Goal: Transaction & Acquisition: Purchase product/service

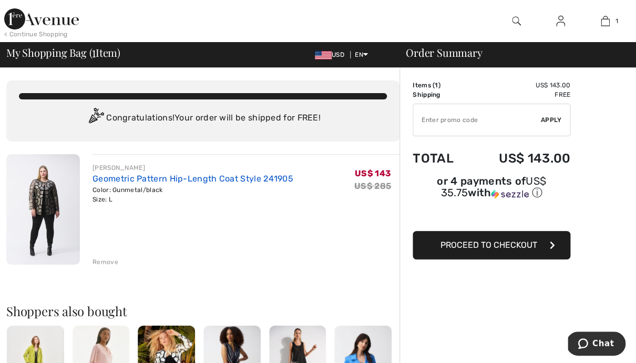
click at [148, 181] on link "Geometric Pattern Hip-Length Coat Style 241905" at bounding box center [193, 179] width 201 height 10
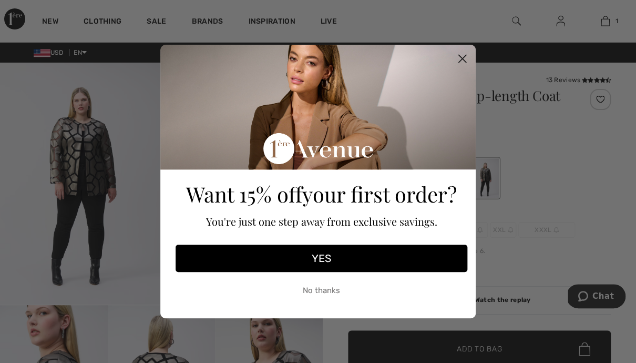
click at [461, 59] on circle "Close dialog" at bounding box center [462, 58] width 17 height 17
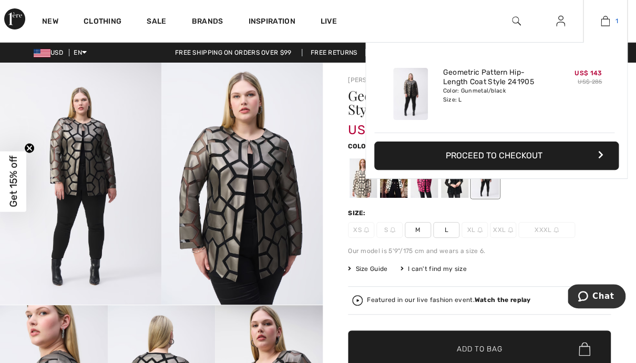
click at [605, 22] on img at bounding box center [605, 21] width 9 height 13
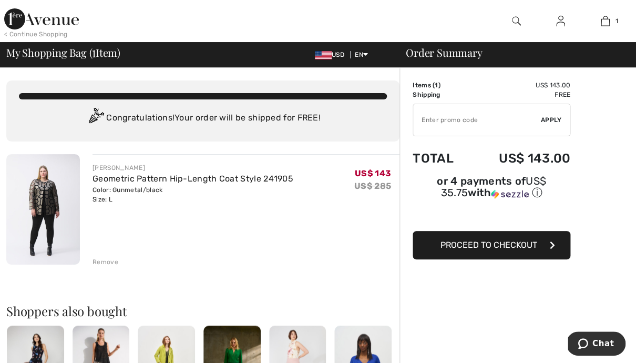
click at [504, 242] on span "Proceed to Checkout" at bounding box center [489, 245] width 97 height 10
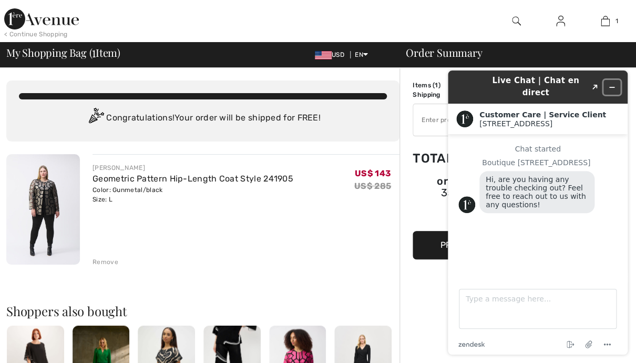
click at [614, 84] on icon "Minimize widget" at bounding box center [611, 87] width 7 height 7
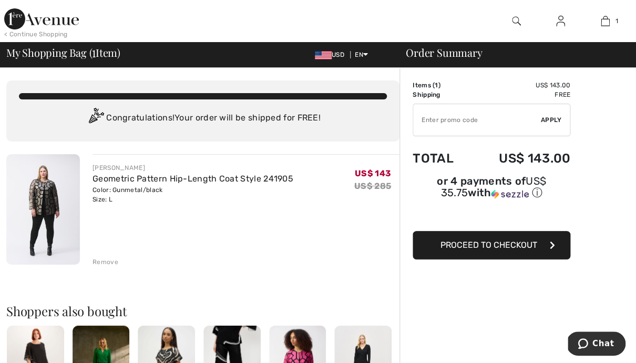
click at [493, 240] on span "Proceed to Checkout" at bounding box center [489, 245] width 97 height 10
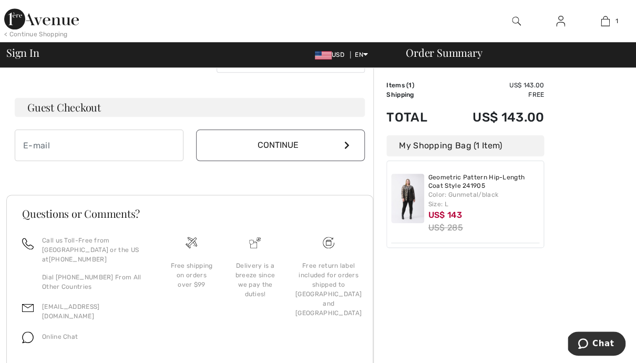
scroll to position [317, 0]
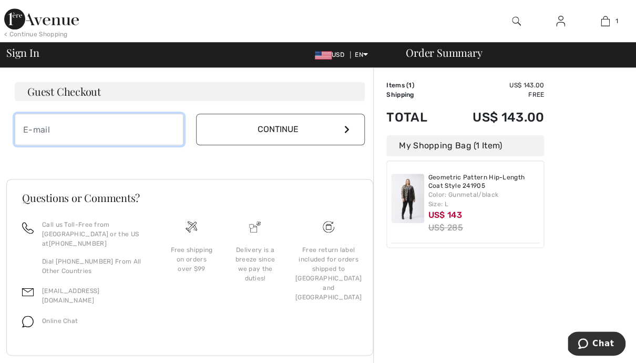
click at [78, 130] on input "email" at bounding box center [99, 130] width 169 height 32
type input "[EMAIL_ADDRESS][DOMAIN_NAME]"
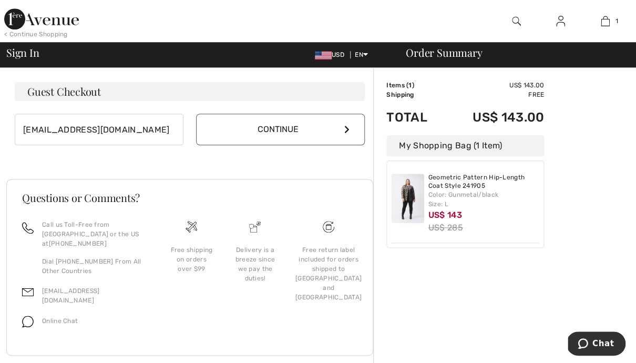
click at [291, 141] on button "Continue" at bounding box center [280, 130] width 169 height 32
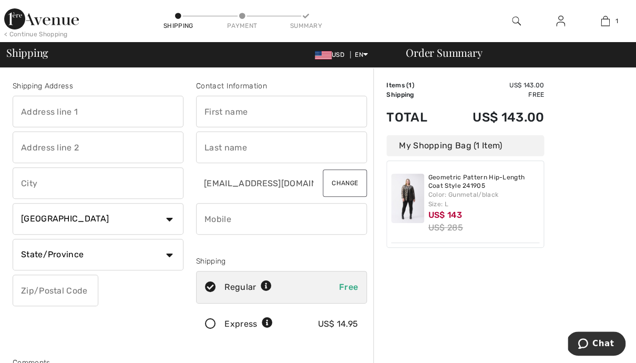
click at [93, 104] on input "text" at bounding box center [98, 112] width 171 height 32
type input "2"
type input "[STREET_ADDRESS]"
click at [42, 188] on input "text" at bounding box center [98, 183] width 171 height 32
type input "[GEOGRAPHIC_DATA]"
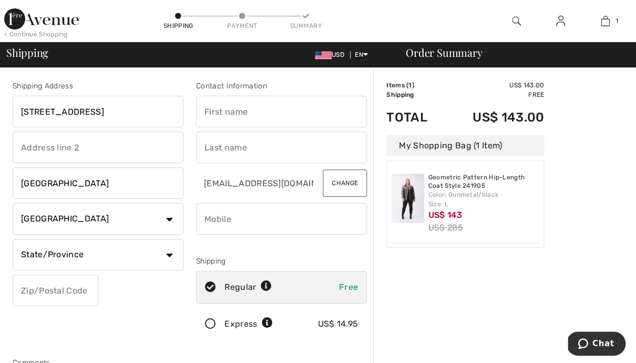
click at [187, 220] on div "Shipping Address [STREET_ADDRESS] [GEOGRAPHIC_DATA] Country [GEOGRAPHIC_DATA] […" at bounding box center [98, 212] width 184 height 264
click at [13, 203] on select "Country [GEOGRAPHIC_DATA] [GEOGRAPHIC_DATA] [GEOGRAPHIC_DATA] [GEOGRAPHIC_DATA]…" at bounding box center [98, 219] width 171 height 32
select select "US"
click option "[GEOGRAPHIC_DATA]" at bounding box center [0, 0] width 0 height 0
click at [13, 239] on select "State/Province [US_STATE] [US_STATE] [US_STATE] [US_STATE] [US_STATE] [US_STATE…" at bounding box center [98, 255] width 171 height 32
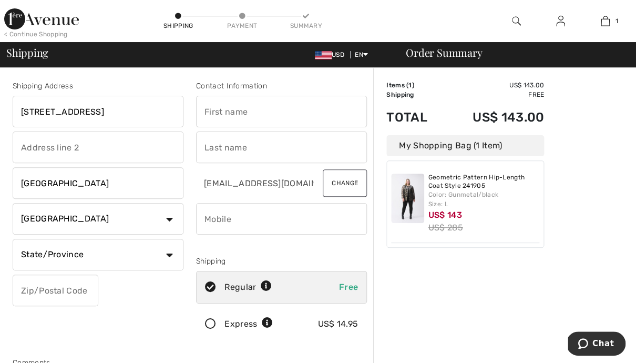
select select "ME"
click option "[US_STATE]" at bounding box center [0, 0] width 0 height 0
click at [226, 118] on input "text" at bounding box center [281, 112] width 171 height 32
type input "[PERSON_NAME]"
click at [187, 170] on div "Shipping Address [STREET_ADDRESS] [GEOGRAPHIC_DATA] Country [GEOGRAPHIC_DATA] […" at bounding box center [98, 212] width 184 height 264
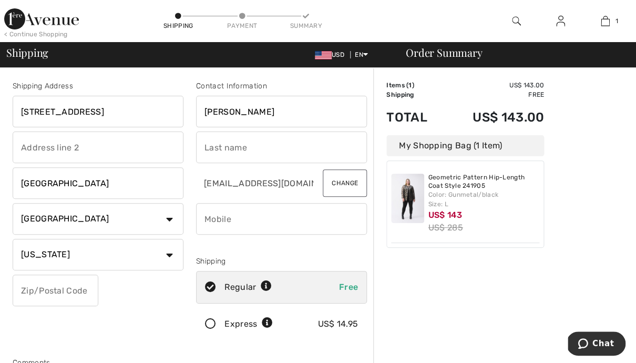
click at [224, 147] on input "text" at bounding box center [281, 147] width 171 height 32
click at [222, 150] on input "Bean" at bounding box center [281, 147] width 171 height 32
type input "Bean"
click at [231, 219] on input "phone" at bounding box center [281, 219] width 171 height 32
type input "2073371536"
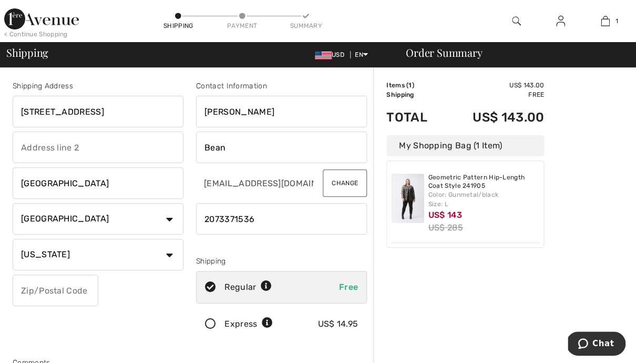
click at [37, 292] on input "text" at bounding box center [56, 291] width 86 height 32
type input "03909"
click at [149, 303] on div "Shipping Address [STREET_ADDRESS] [GEOGRAPHIC_DATA] Country [GEOGRAPHIC_DATA] […" at bounding box center [98, 212] width 184 height 264
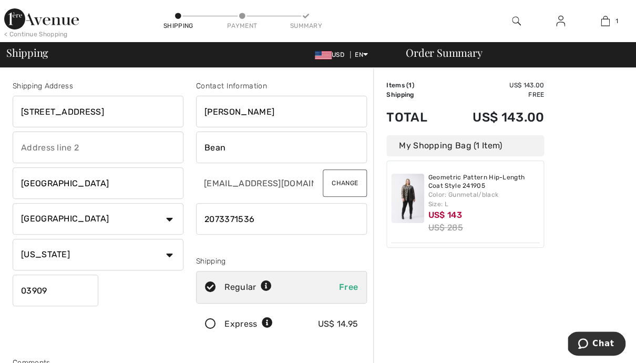
click at [451, 147] on div "My Shopping Bag (1 Item)" at bounding box center [466, 145] width 158 height 21
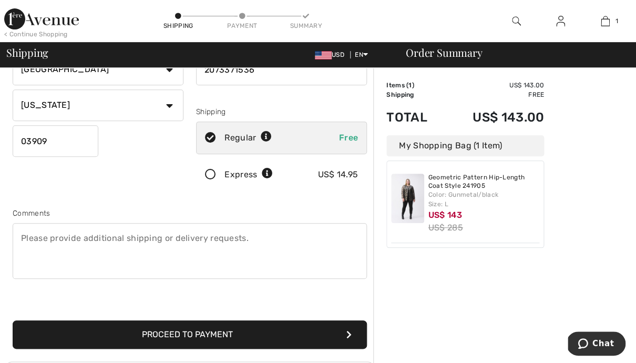
scroll to position [150, 0]
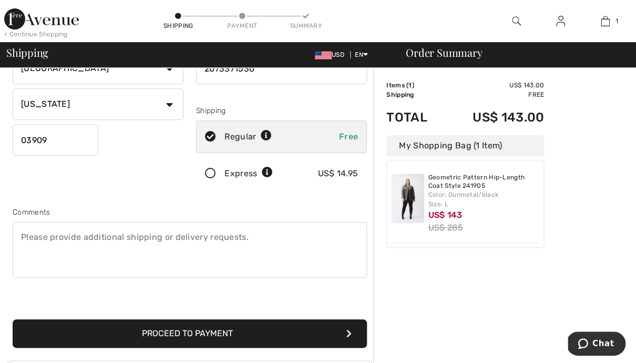
click at [171, 326] on button "Proceed to Payment" at bounding box center [190, 333] width 354 height 28
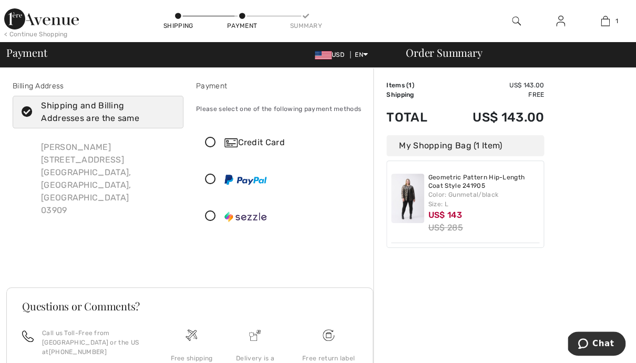
click at [210, 141] on icon at bounding box center [211, 142] width 28 height 11
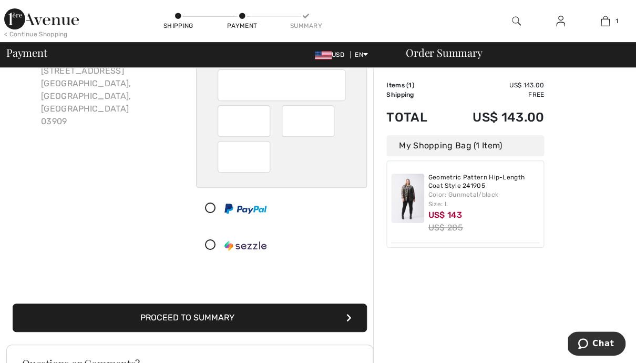
scroll to position [92, 0]
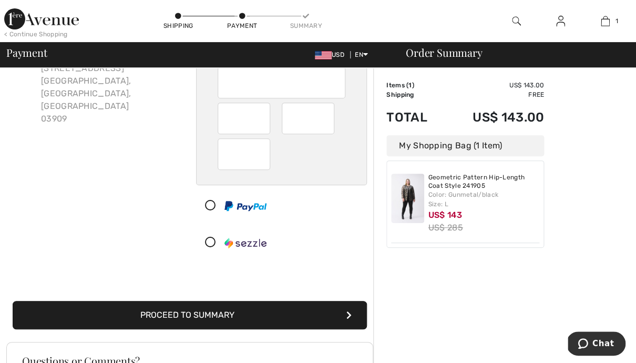
click at [205, 314] on button "Proceed to Summary" at bounding box center [190, 315] width 354 height 28
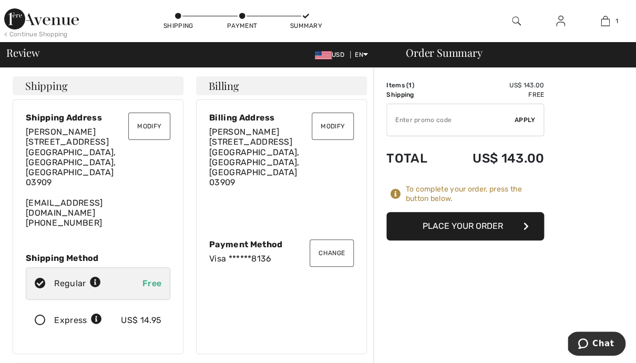
click at [474, 227] on button "Place Your Order" at bounding box center [466, 226] width 158 height 28
